Goal: Task Accomplishment & Management: Manage account settings

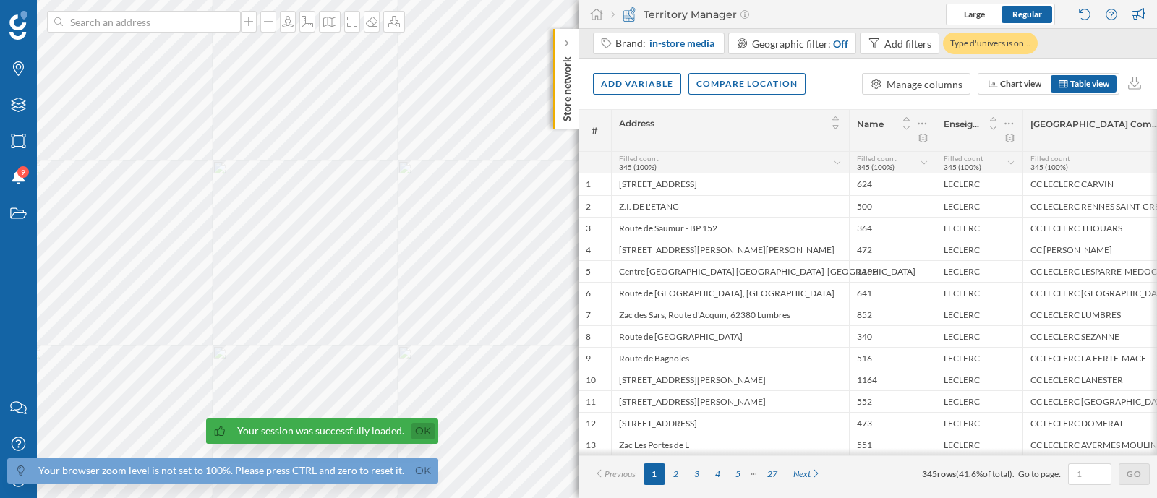
drag, startPoint x: 803, startPoint y: 4, endPoint x: 408, endPoint y: 428, distance: 579.6
click at [411, 361] on link "Ok" at bounding box center [422, 431] width 23 height 17
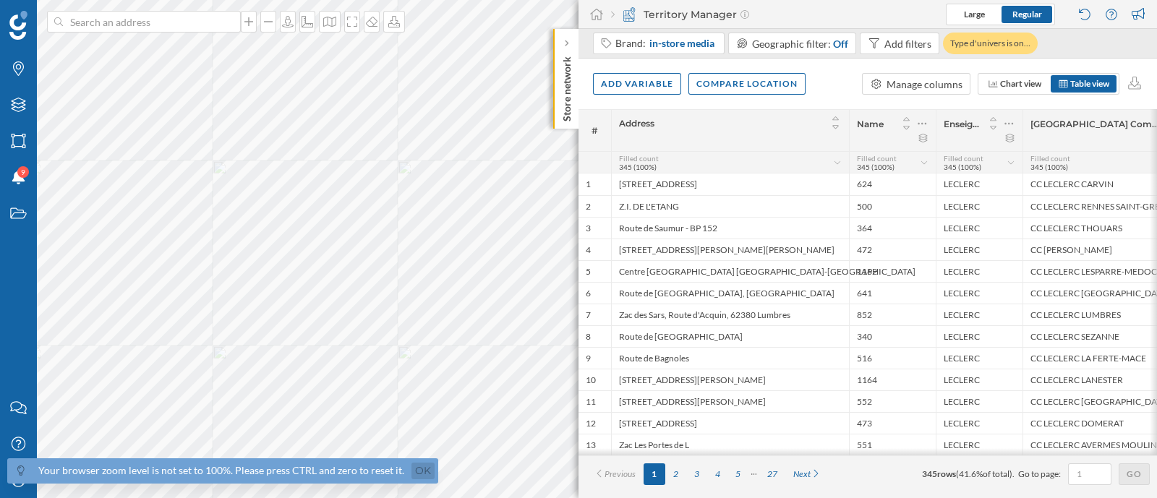
click at [412, 361] on link "Ok" at bounding box center [422, 471] width 23 height 17
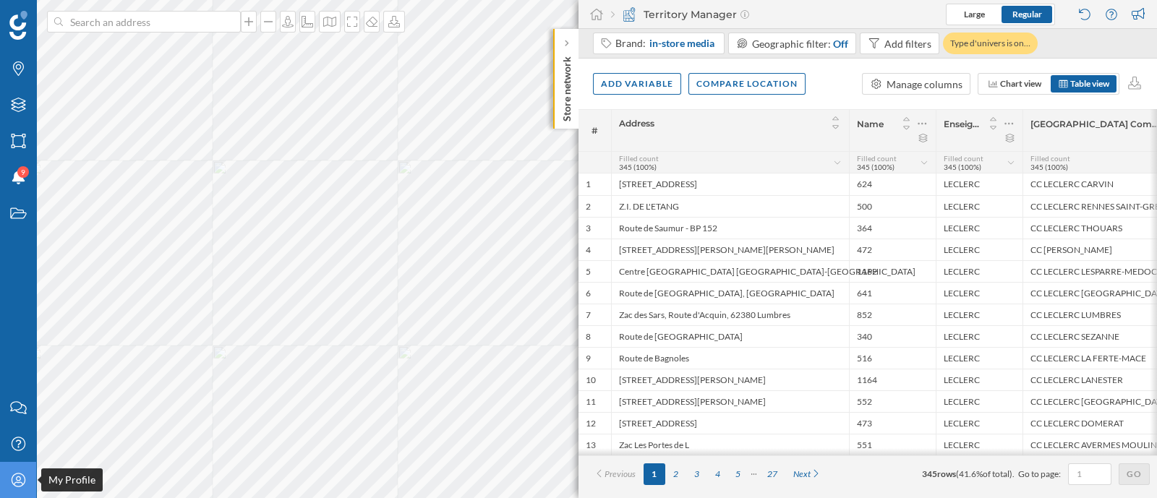
click at [23, 361] on icon "My Profile" at bounding box center [18, 480] width 18 height 14
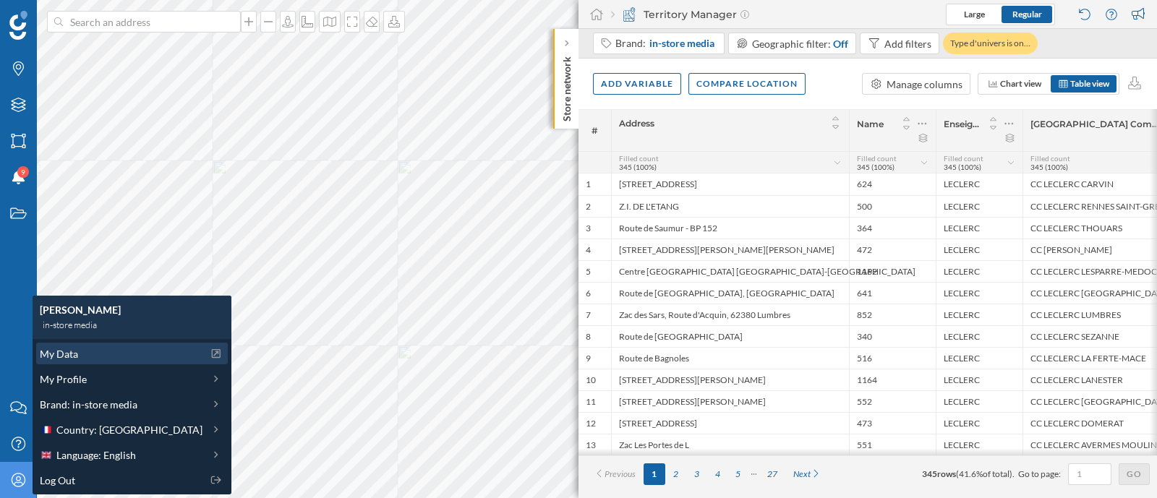
click at [78, 355] on div "My Data" at bounding box center [121, 353] width 163 height 15
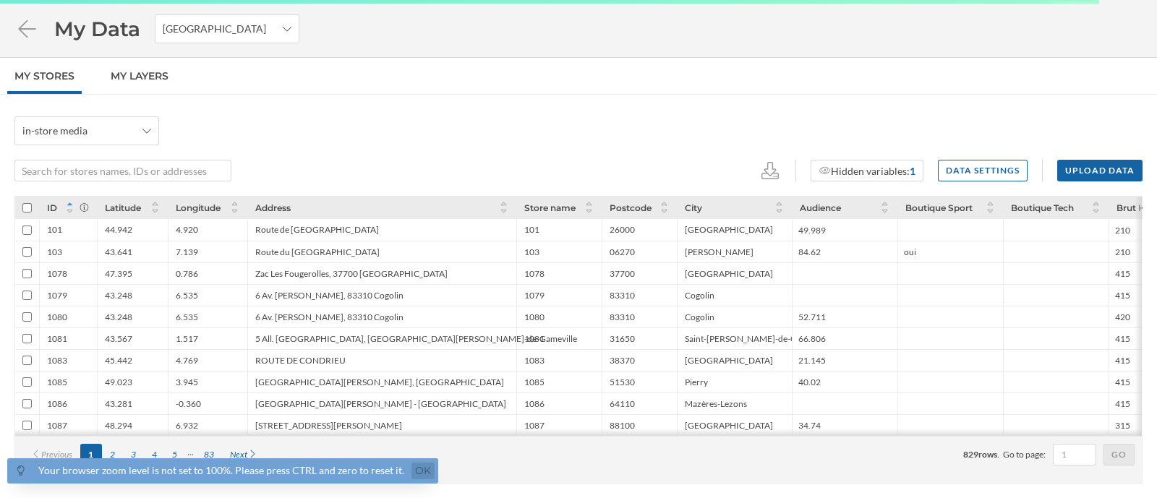
click at [419, 471] on link "Ok" at bounding box center [422, 471] width 23 height 17
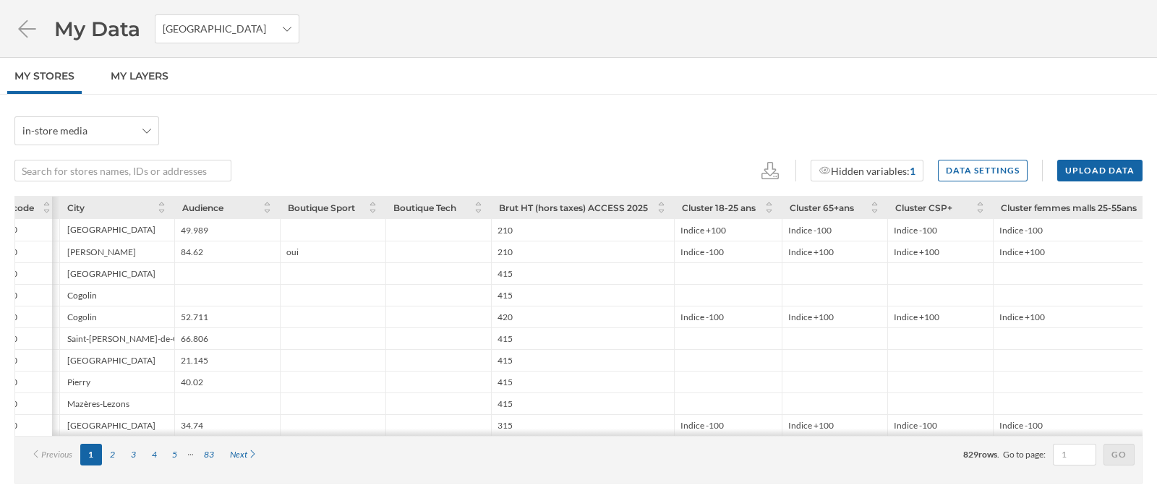
scroll to position [0, 615]
